Goal: Information Seeking & Learning: Learn about a topic

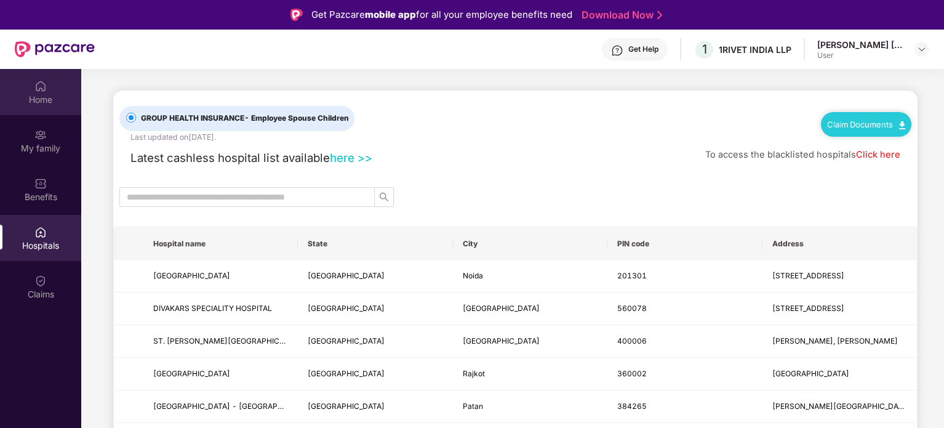
scroll to position [69, 0]
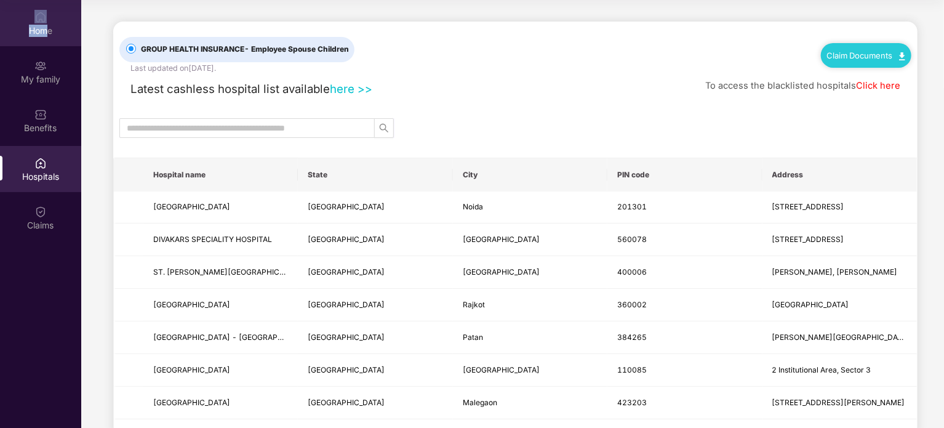
click at [49, 23] on div "Home" at bounding box center [40, 23] width 81 height 46
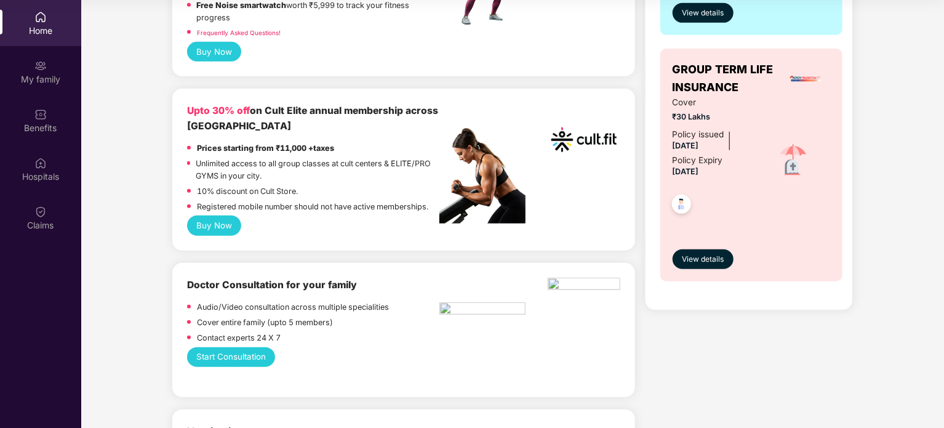
scroll to position [431, 0]
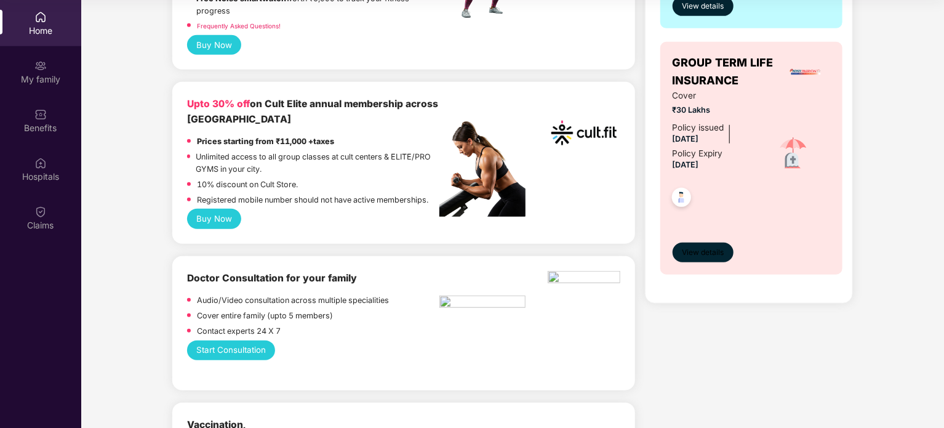
click at [697, 254] on span "View details" at bounding box center [703, 253] width 42 height 12
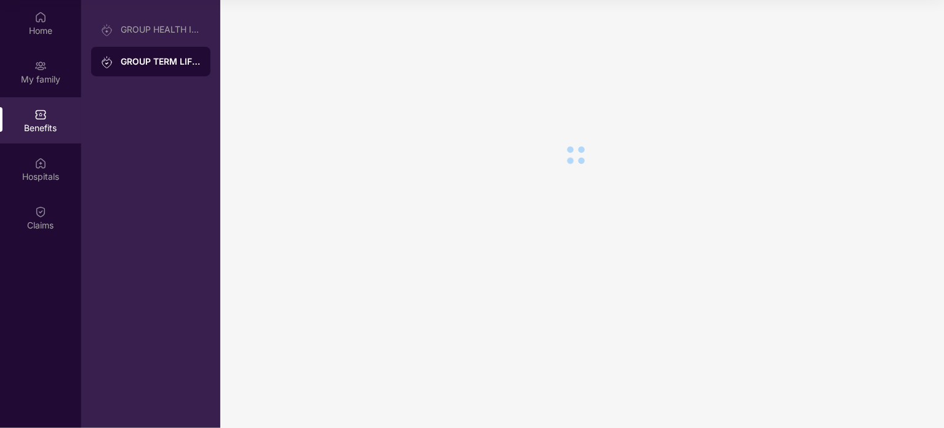
scroll to position [0, 0]
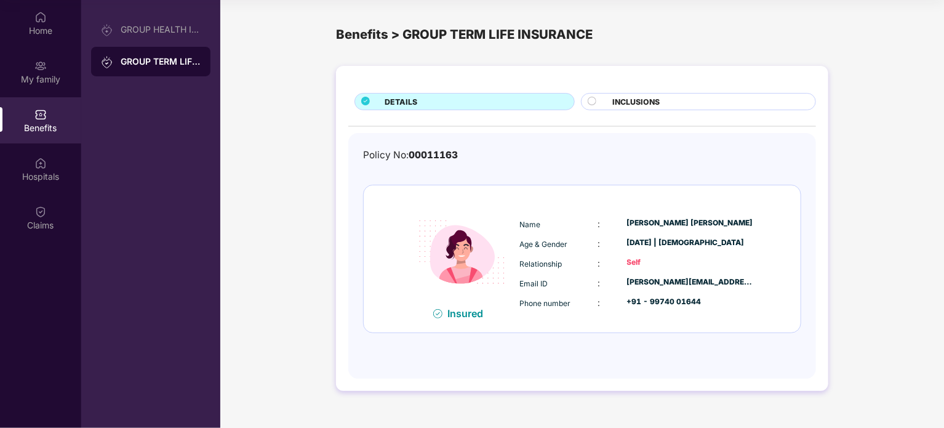
click at [655, 101] on span "INCLUSIONS" at bounding box center [635, 102] width 47 height 12
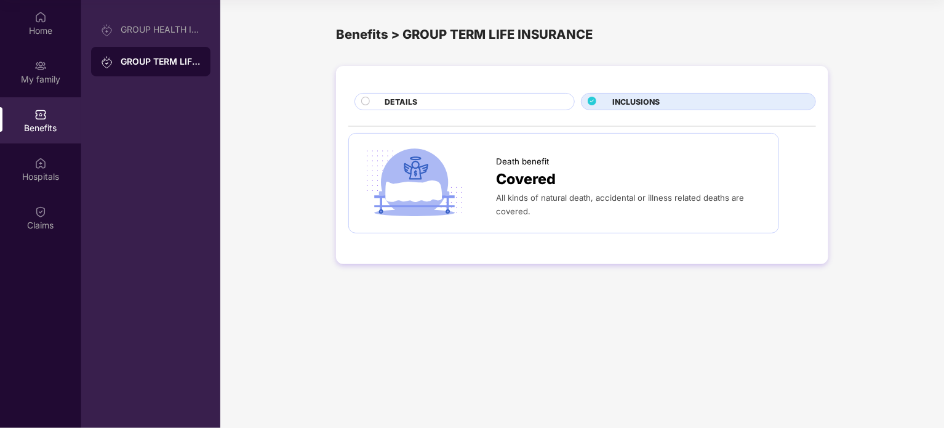
click at [445, 103] on div "DETAILS" at bounding box center [474, 103] width 190 height 14
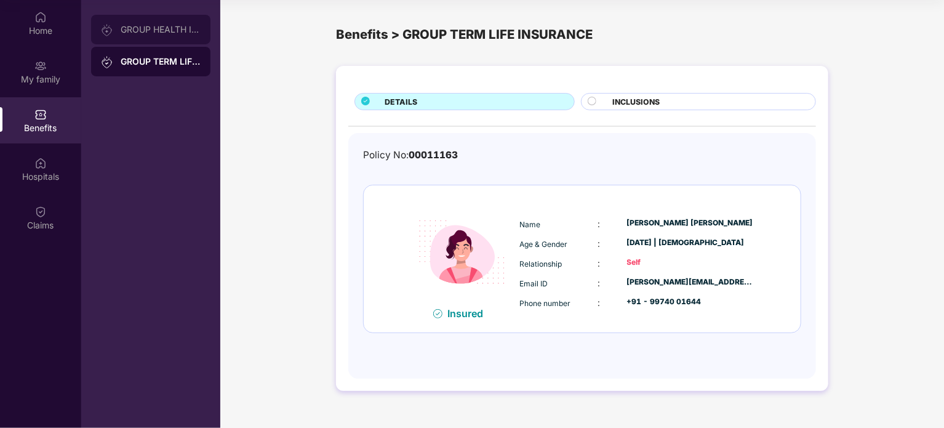
click at [158, 22] on div "GROUP HEALTH INSURANCE" at bounding box center [150, 30] width 119 height 30
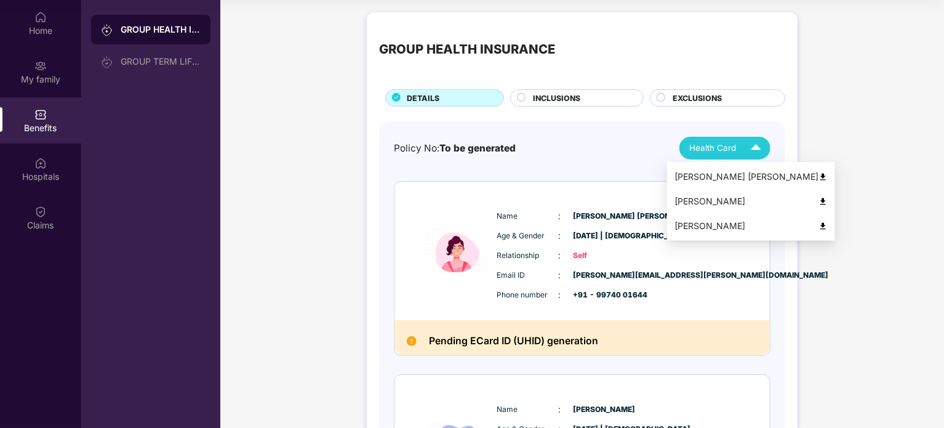
click at [753, 148] on img at bounding box center [756, 148] width 22 height 22
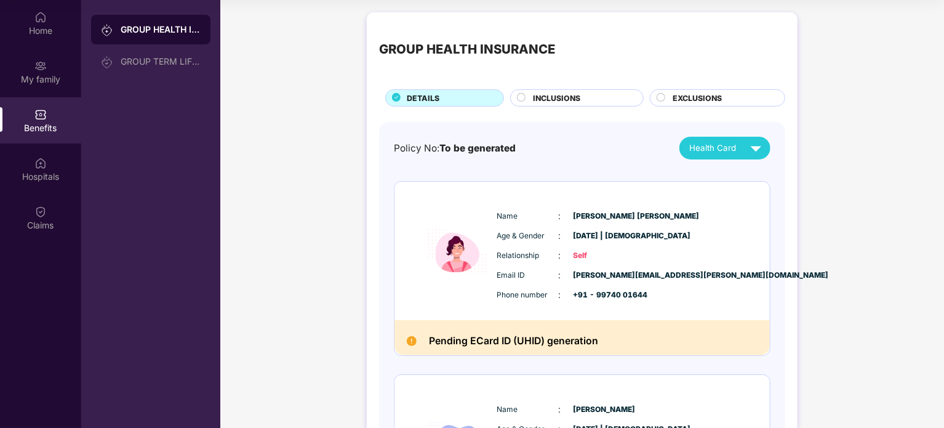
click at [839, 202] on div "GROUP HEALTH INSURANCE DETAILS INCLUSIONS EXCLUSIONS Policy No: To be generated…" at bounding box center [582, 412] width 724 height 812
click at [573, 98] on span "INCLUSIONS" at bounding box center [556, 98] width 47 height 12
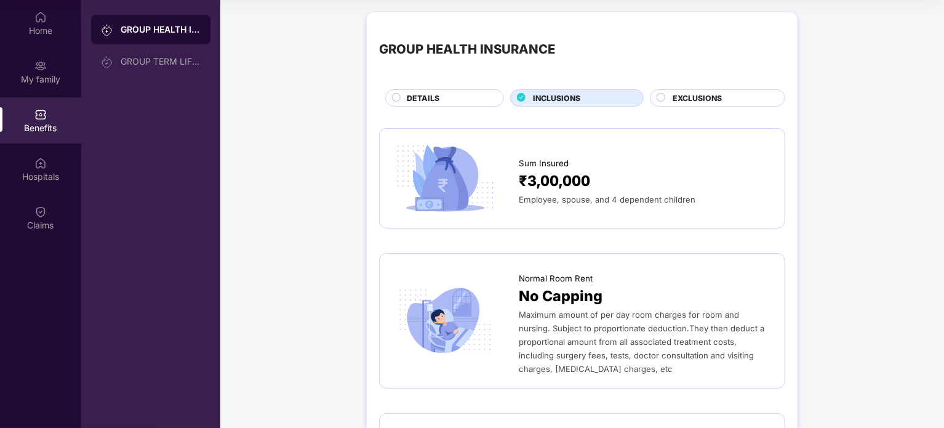
click at [704, 92] on span "EXCLUSIONS" at bounding box center [697, 98] width 49 height 12
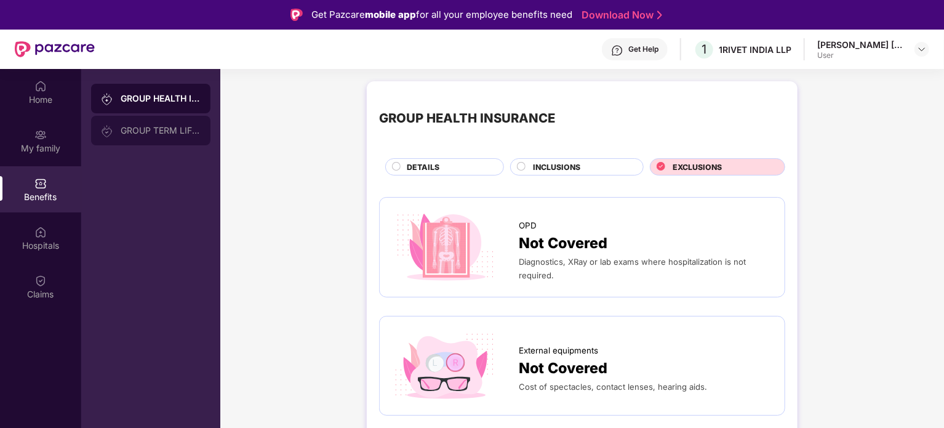
click at [144, 135] on div "GROUP TERM LIFE INSURANCE" at bounding box center [161, 131] width 80 height 10
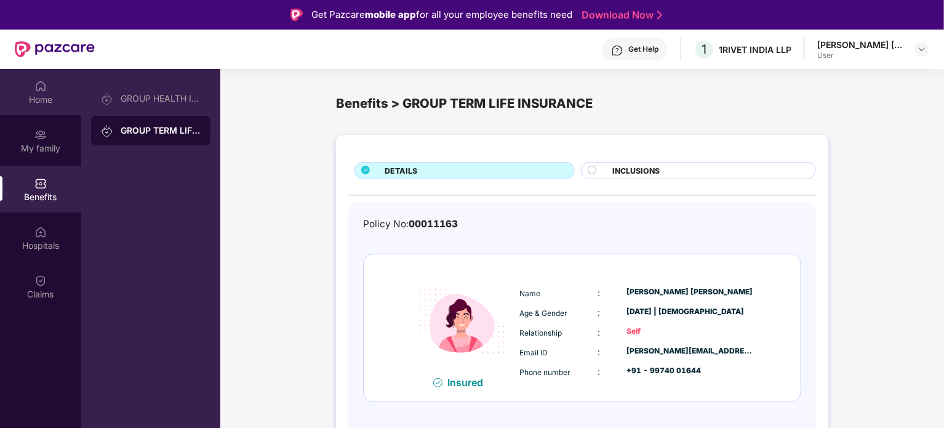
click at [40, 94] on div "Home" at bounding box center [40, 100] width 81 height 12
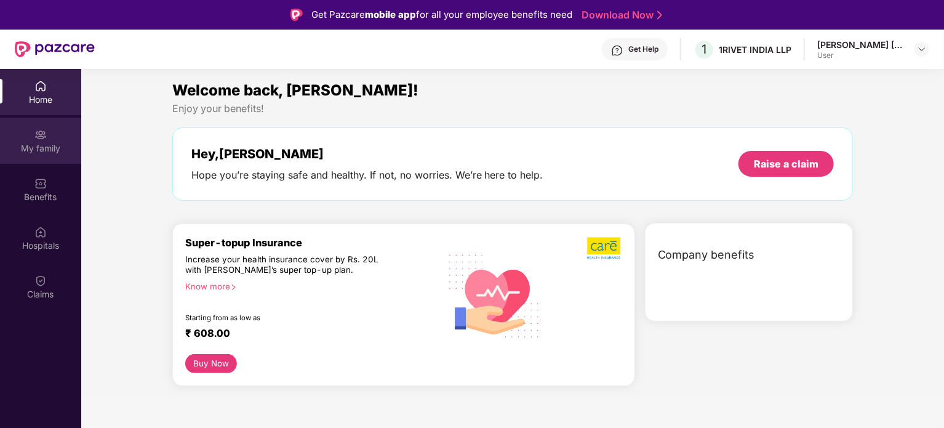
click at [46, 146] on div "My family" at bounding box center [40, 148] width 81 height 12
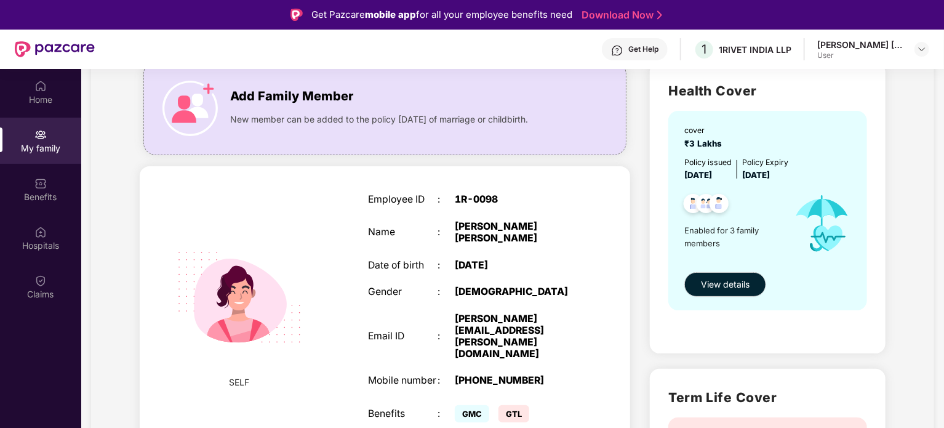
scroll to position [123, 0]
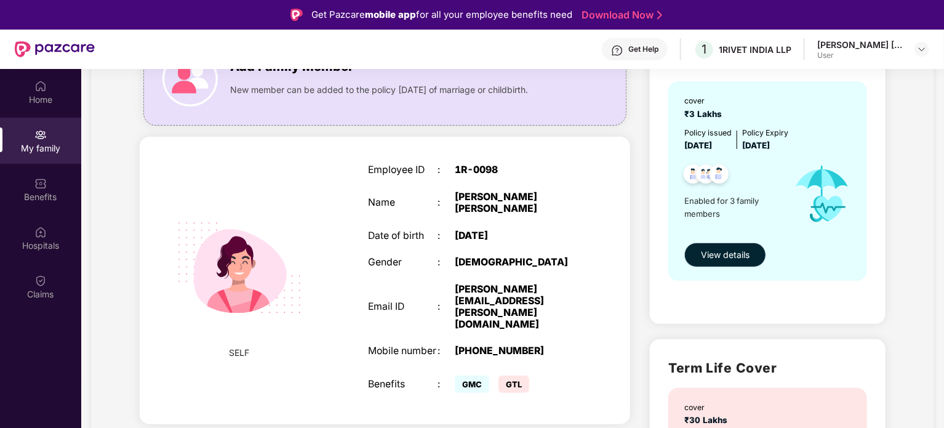
click at [731, 254] on span "View details" at bounding box center [725, 255] width 49 height 14
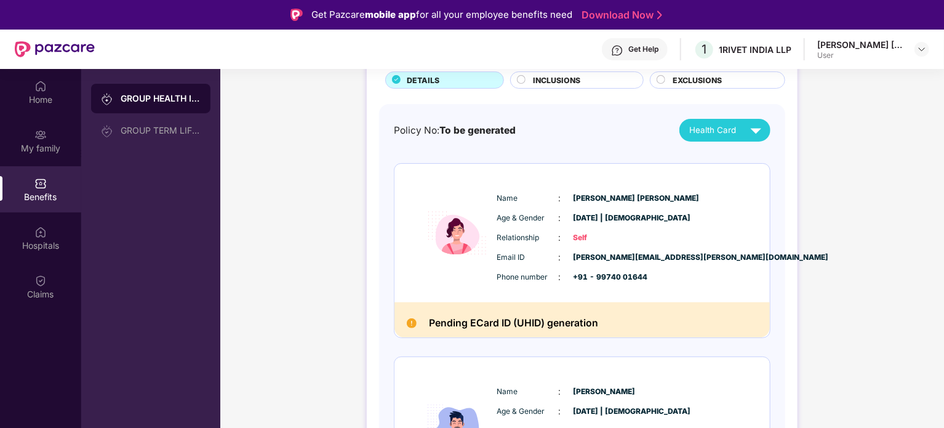
scroll to position [82, 0]
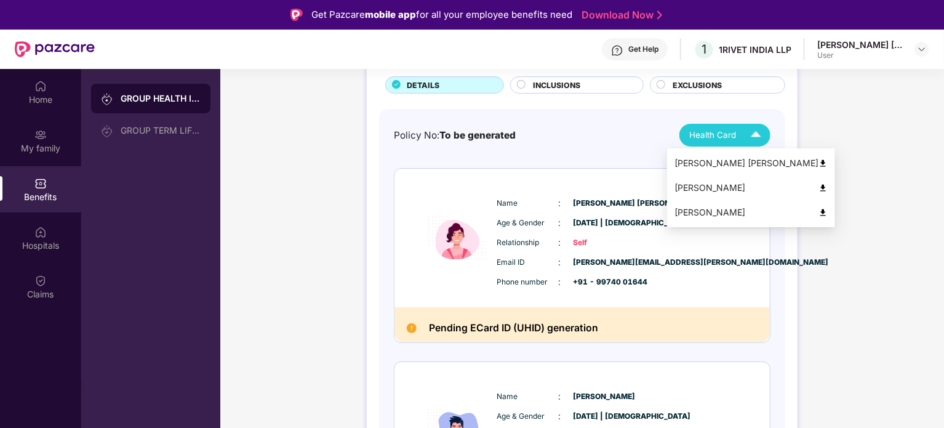
click at [756, 133] on img at bounding box center [756, 135] width 22 height 22
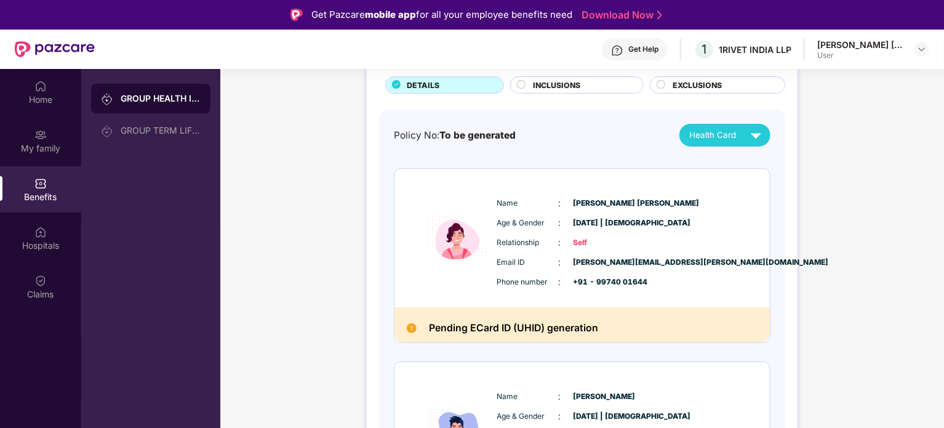
click at [888, 122] on div "GROUP HEALTH INSURANCE DETAILS INCLUSIONS EXCLUSIONS Policy No: To be generated…" at bounding box center [582, 399] width 724 height 812
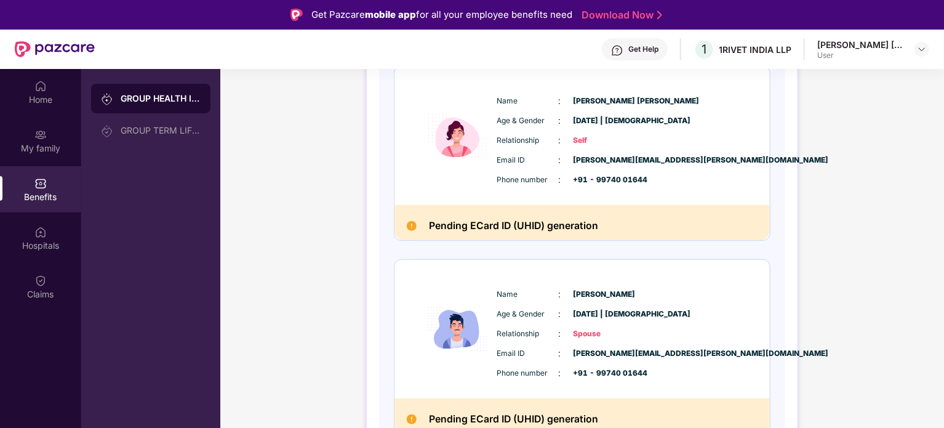
scroll to position [205, 0]
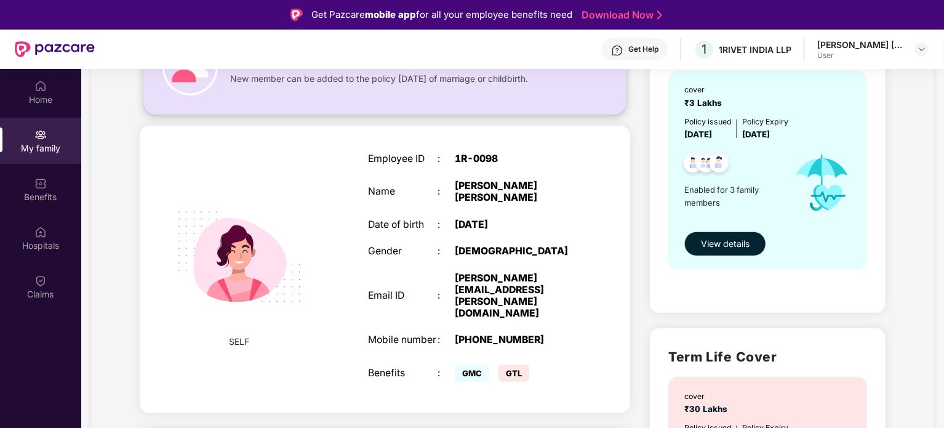
scroll to position [17, 0]
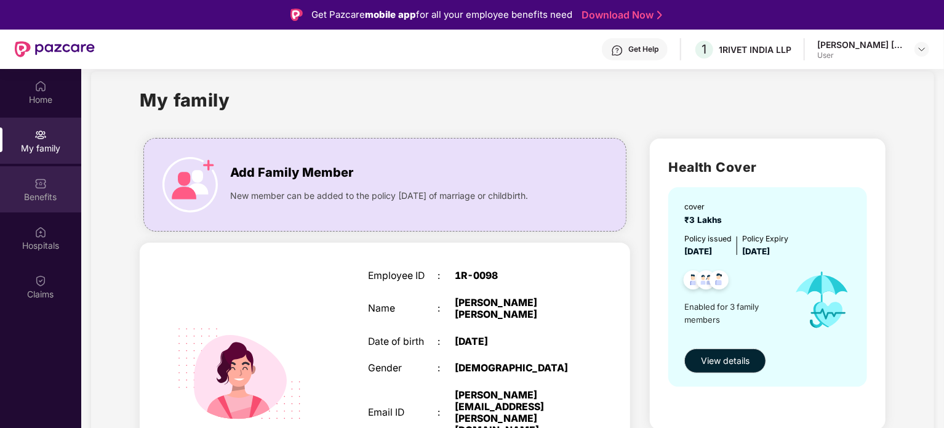
click at [39, 192] on div "Benefits" at bounding box center [40, 197] width 81 height 12
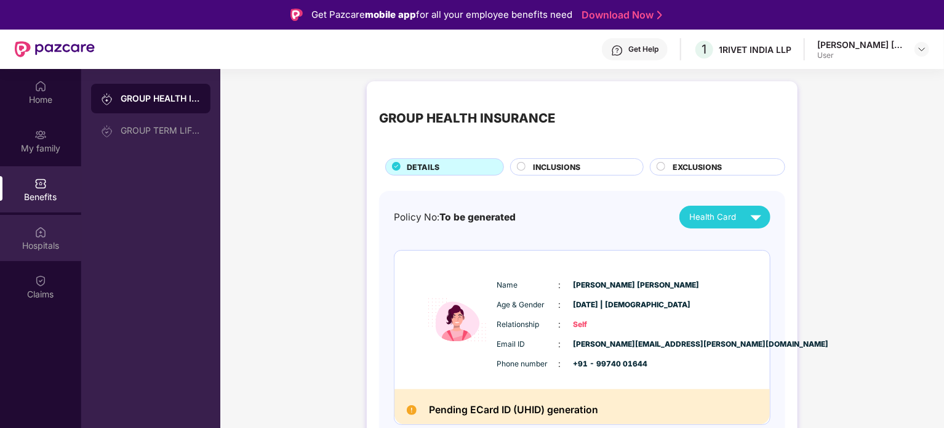
click at [39, 225] on div at bounding box center [40, 231] width 12 height 12
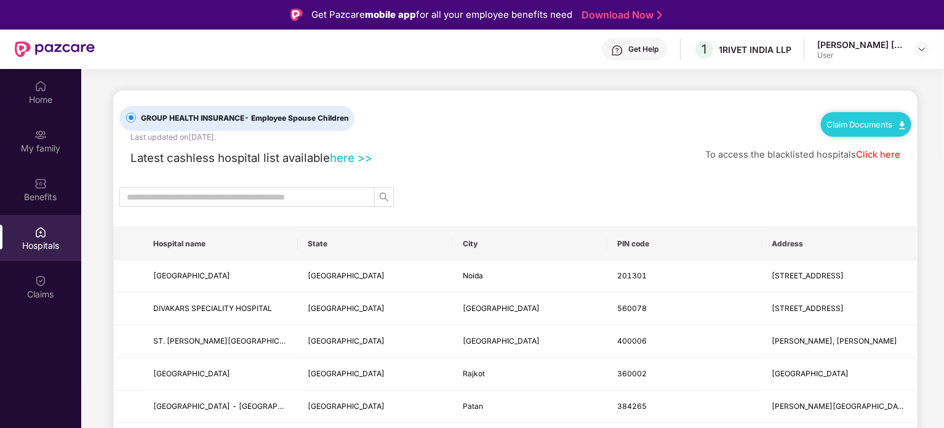
click at [42, 262] on div "Home My family Benefits Hospitals Claims" at bounding box center [40, 190] width 81 height 243
click at [44, 277] on img at bounding box center [40, 280] width 12 height 12
